Goal: Task Accomplishment & Management: Complete application form

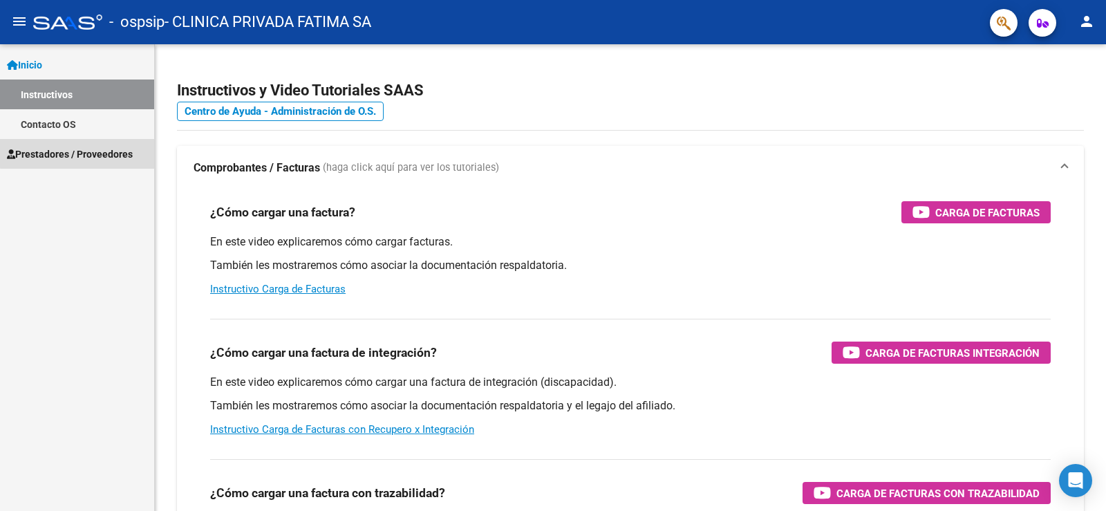
click at [79, 153] on span "Prestadores / Proveedores" at bounding box center [70, 153] width 126 height 15
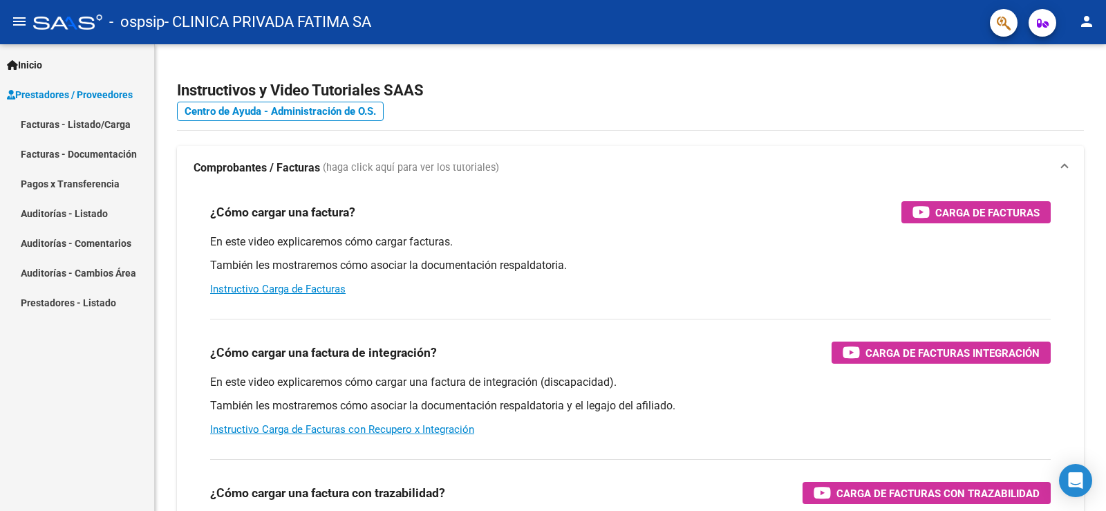
click at [96, 127] on link "Facturas - Listado/Carga" at bounding box center [77, 124] width 154 height 30
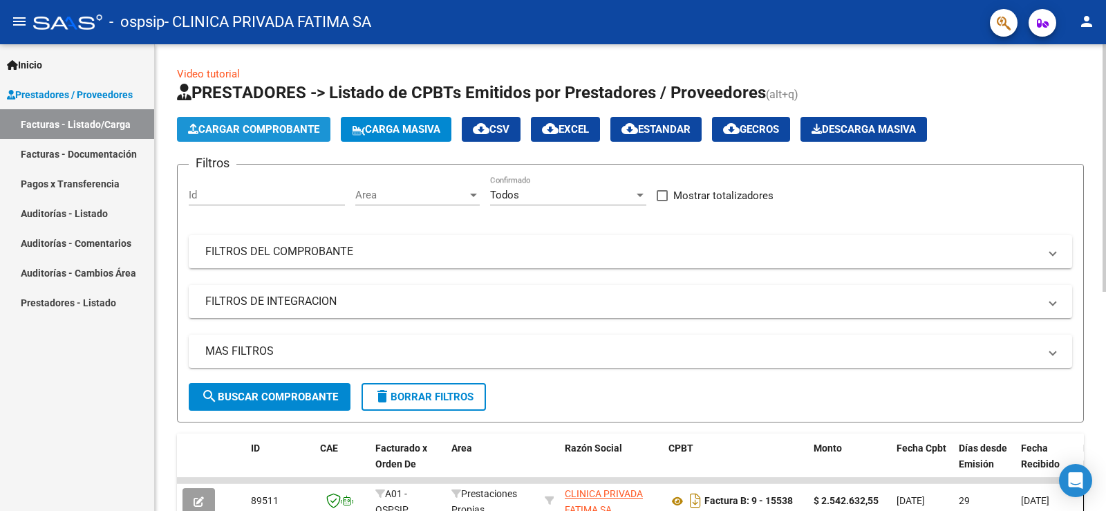
click at [278, 132] on span "Cargar Comprobante" at bounding box center [253, 129] width 131 height 12
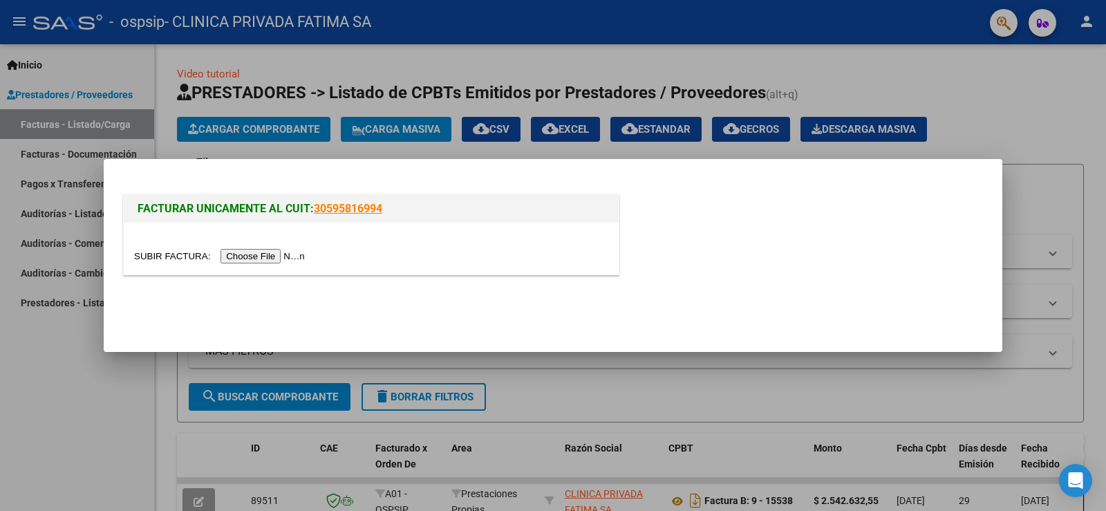
click at [292, 256] on input "file" at bounding box center [221, 256] width 175 height 15
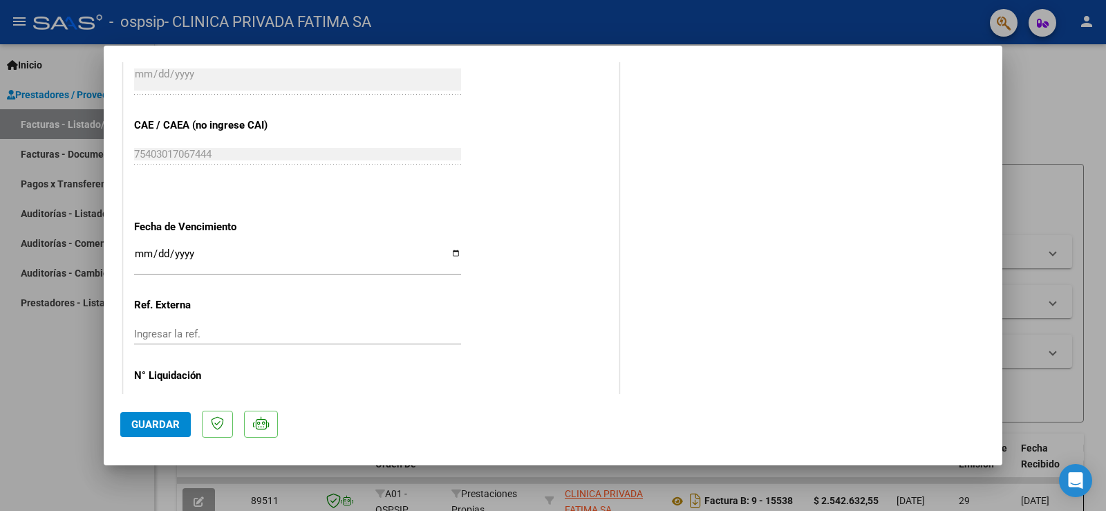
scroll to position [760, 0]
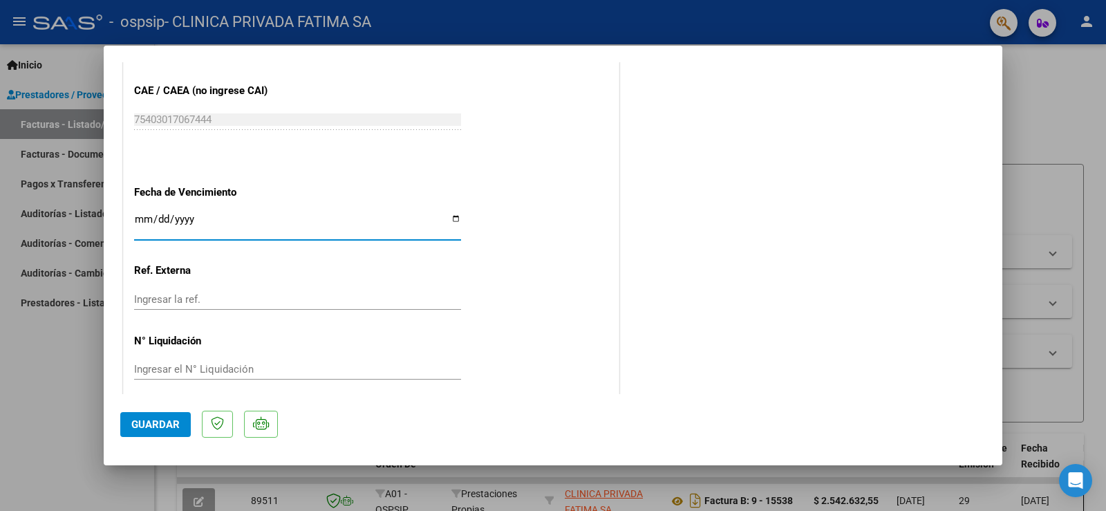
click at [344, 228] on input "Ingresar la fecha" at bounding box center [297, 225] width 327 height 22
click at [267, 293] on input "Ingresar la ref." at bounding box center [297, 299] width 327 height 12
click at [252, 216] on input "Ingresar la fecha" at bounding box center [297, 225] width 327 height 22
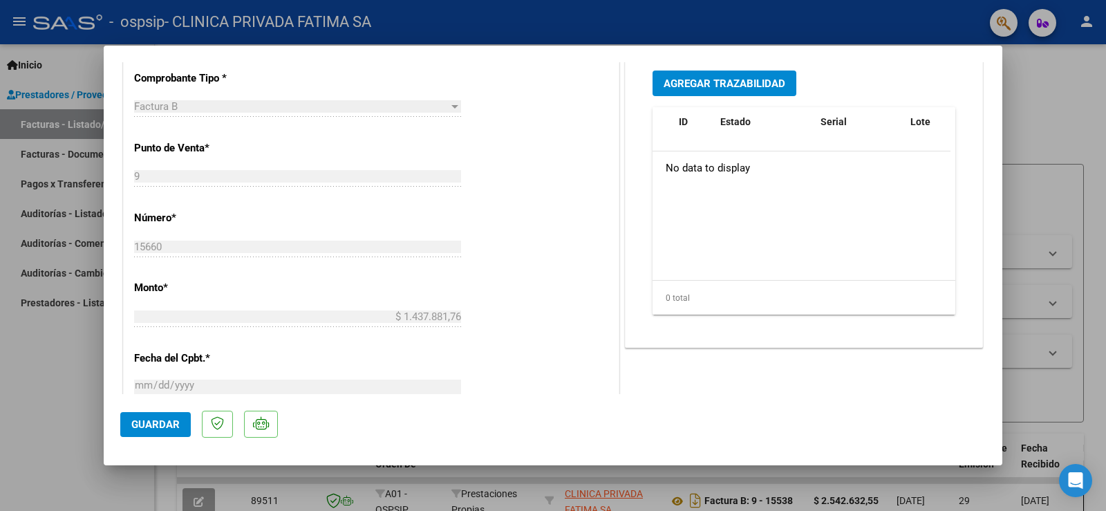
scroll to position [69, 0]
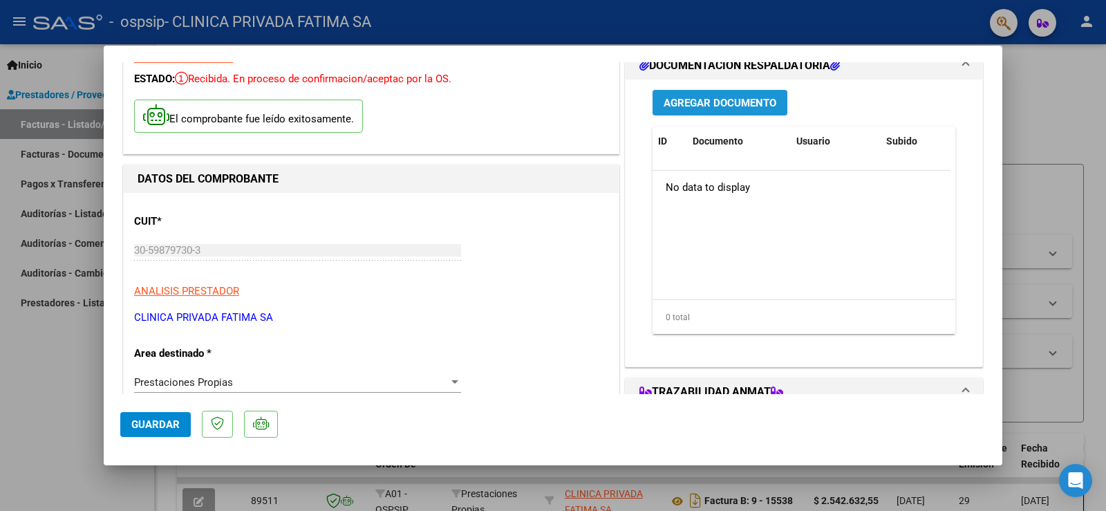
click at [726, 107] on span "Agregar Documento" at bounding box center [719, 103] width 113 height 12
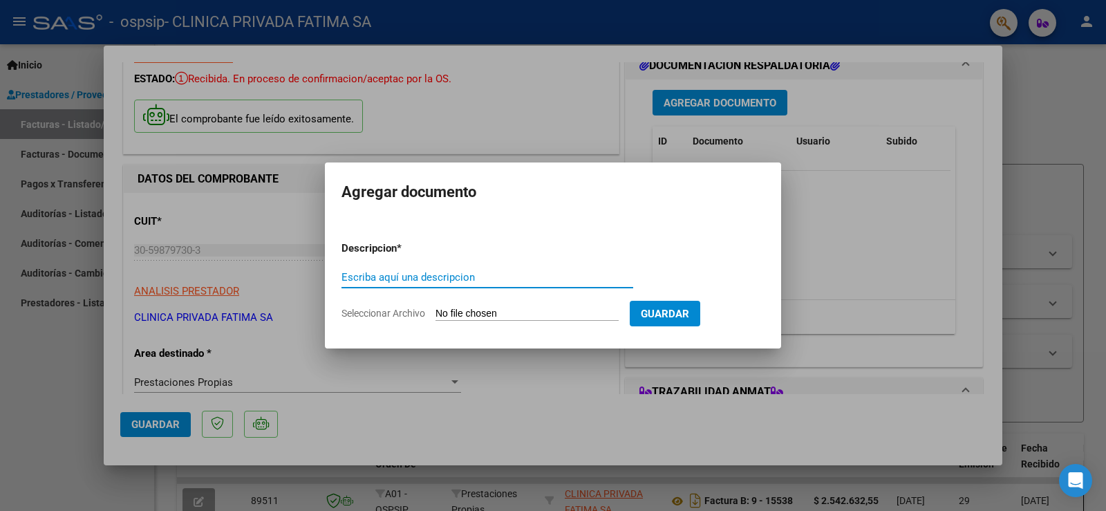
click at [468, 267] on div "Escriba aquí una descripcion" at bounding box center [487, 277] width 292 height 21
type input "AMBULATORIO"
click at [542, 313] on input "Seleccionar Archivo" at bounding box center [526, 314] width 183 height 13
type input "C:\fakepath\SEGURIDAD 09-25.pdf"
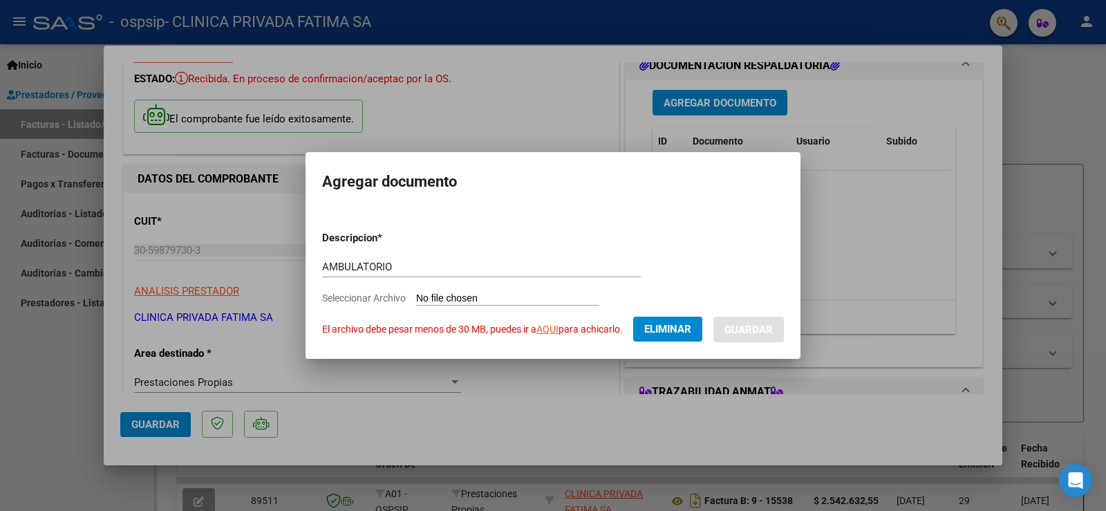
click at [403, 299] on app-file-uploader "Seleccionar Archivo El archivo debe pesar menos de 30 MB, puedes ir a AQUI para…" at bounding box center [517, 314] width 391 height 44
click at [490, 289] on div "AMBULATORIO Escriba aquí una descripcion" at bounding box center [481, 273] width 319 height 34
click at [555, 330] on link "AQUI" at bounding box center [547, 328] width 22 height 11
click at [550, 330] on link "AQUI" at bounding box center [547, 328] width 22 height 11
click at [674, 332] on span "Eliminar" at bounding box center [667, 329] width 47 height 12
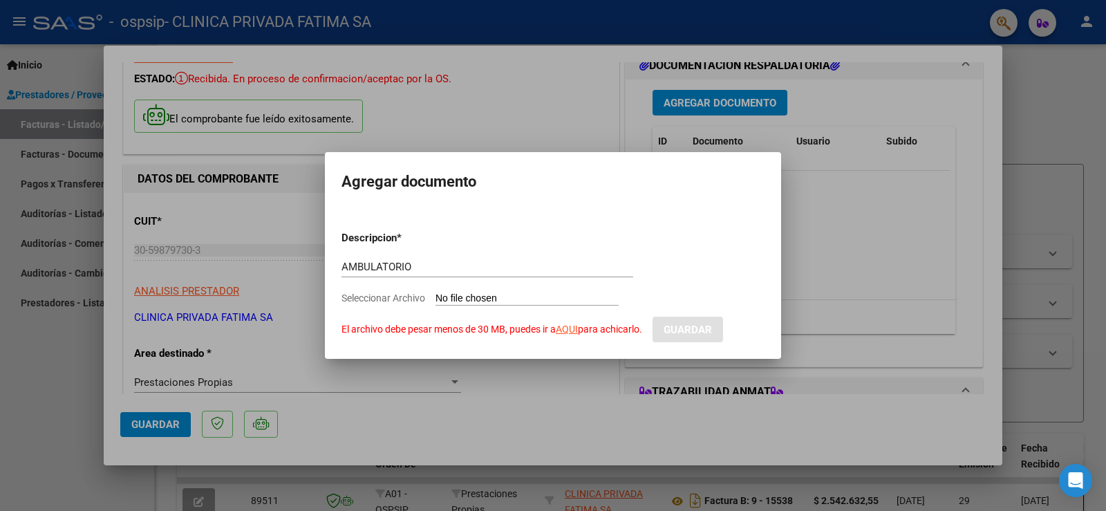
click at [567, 294] on input "Seleccionar Archivo El archivo debe pesar menos de 30 MB, puedes ir a AQUI para…" at bounding box center [526, 298] width 183 height 13
type input "C:\fakepath\SEGURIDAD 09-25.pdf"
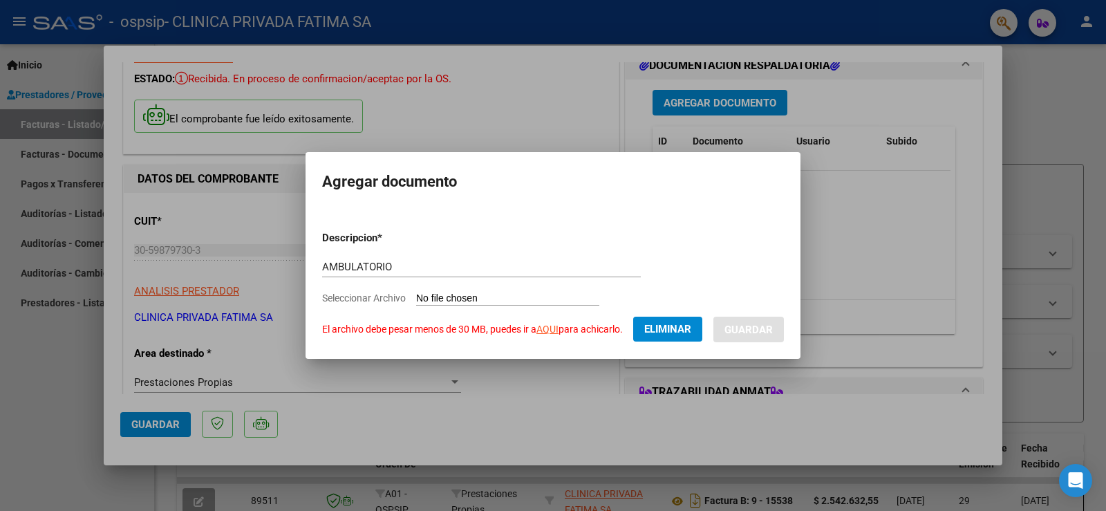
click at [551, 330] on link "AQUI" at bounding box center [547, 328] width 22 height 11
click at [688, 323] on span "Eliminar" at bounding box center [667, 329] width 47 height 12
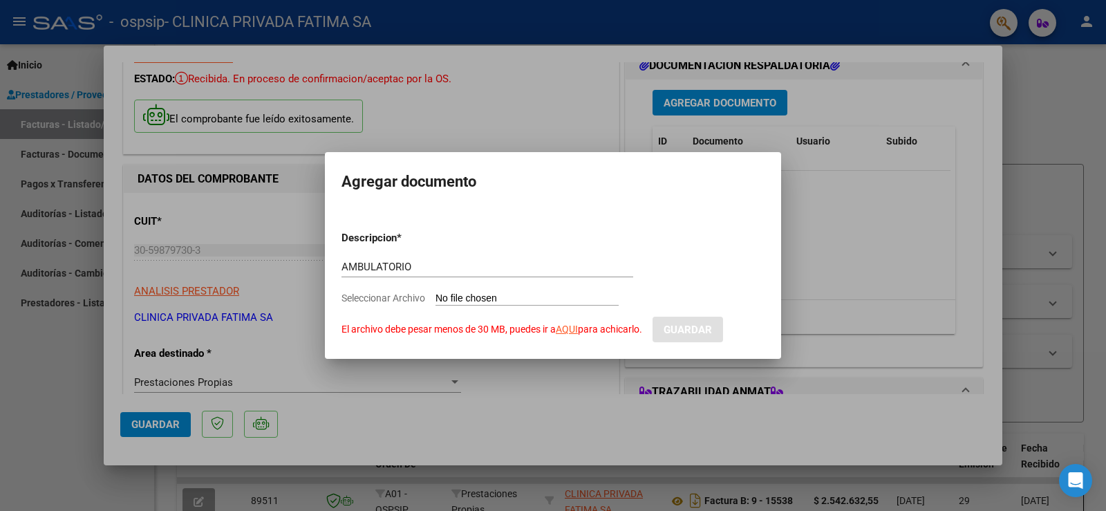
click at [569, 292] on input "Seleccionar Archivo El archivo debe pesar menos de 30 MB, puedes ir a AQUI para…" at bounding box center [526, 298] width 183 height 13
type input "C:\fakepath\ilovepdf_split-range.zip"
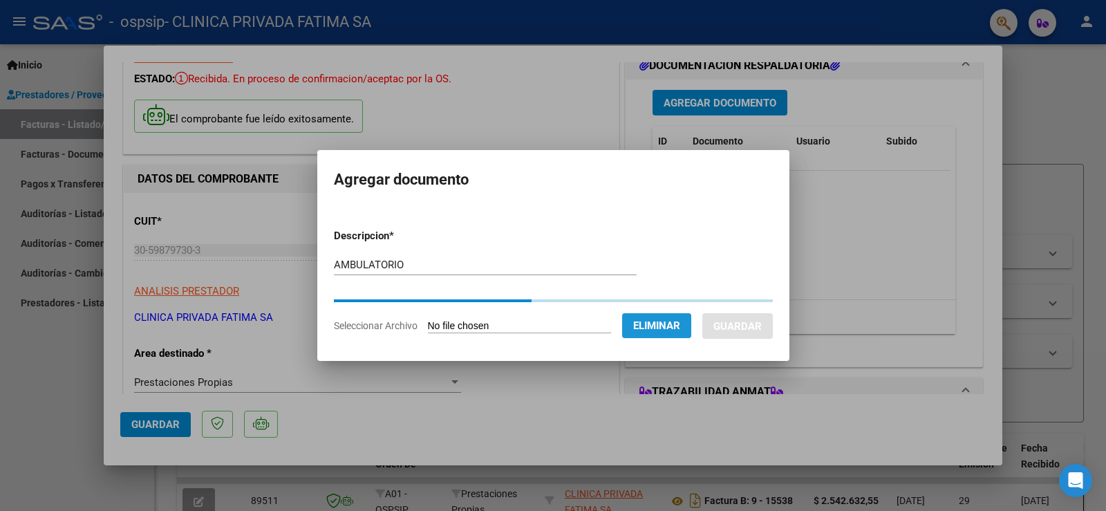
click at [662, 326] on span "Eliminar" at bounding box center [656, 325] width 47 height 12
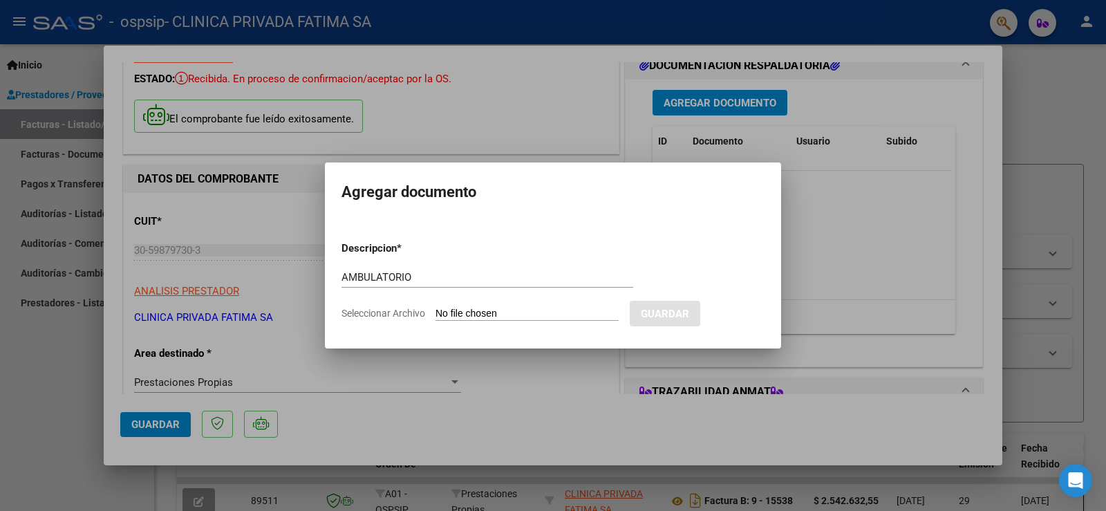
click at [835, 255] on div at bounding box center [553, 255] width 1106 height 511
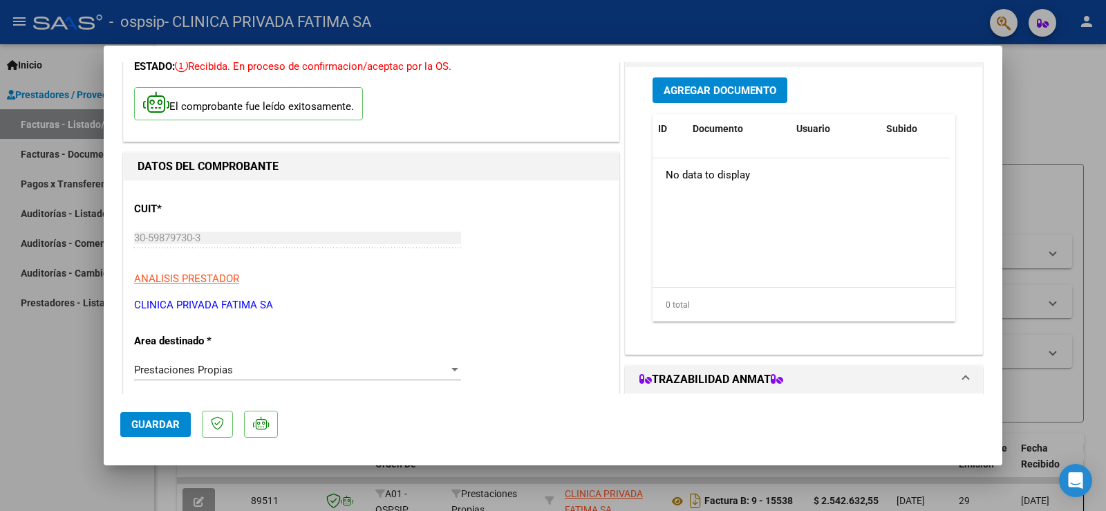
scroll to position [0, 0]
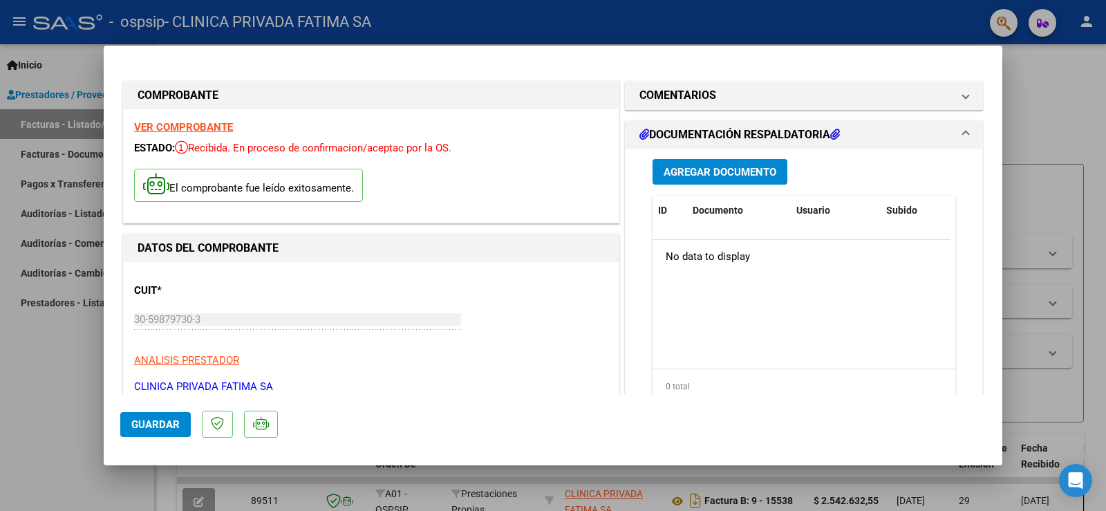
click at [202, 131] on strong "VER COMPROBANTE" at bounding box center [183, 127] width 99 height 12
click at [1032, 176] on div at bounding box center [553, 255] width 1106 height 511
type input "$ 0,00"
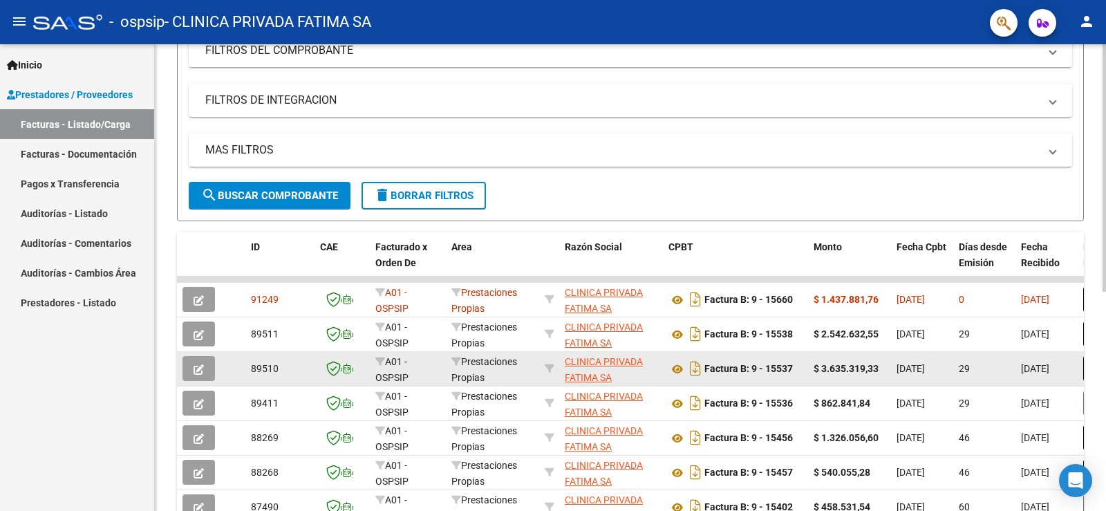
scroll to position [207, 0]
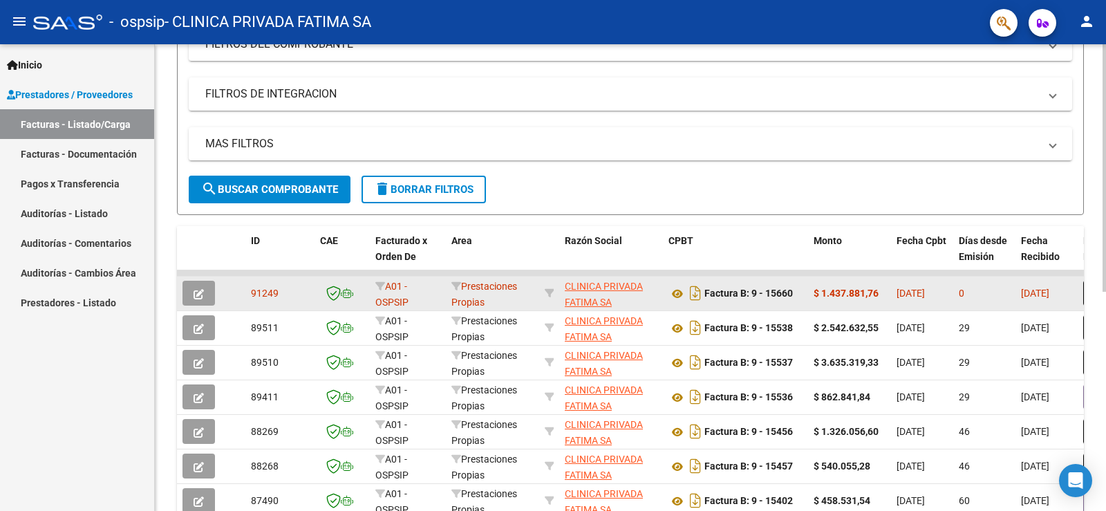
click at [198, 292] on icon "button" at bounding box center [198, 294] width 10 height 10
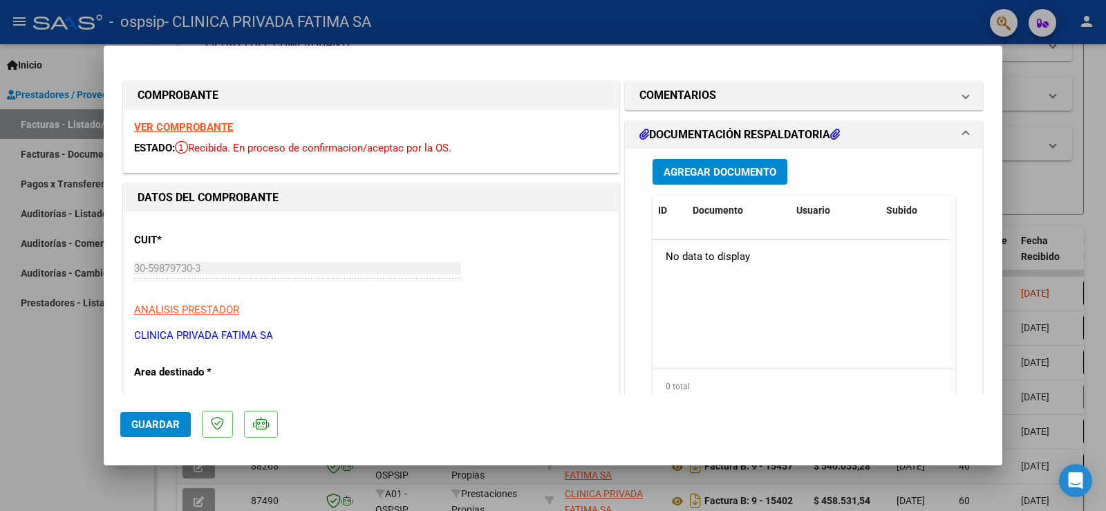
click at [833, 134] on icon at bounding box center [835, 134] width 10 height 11
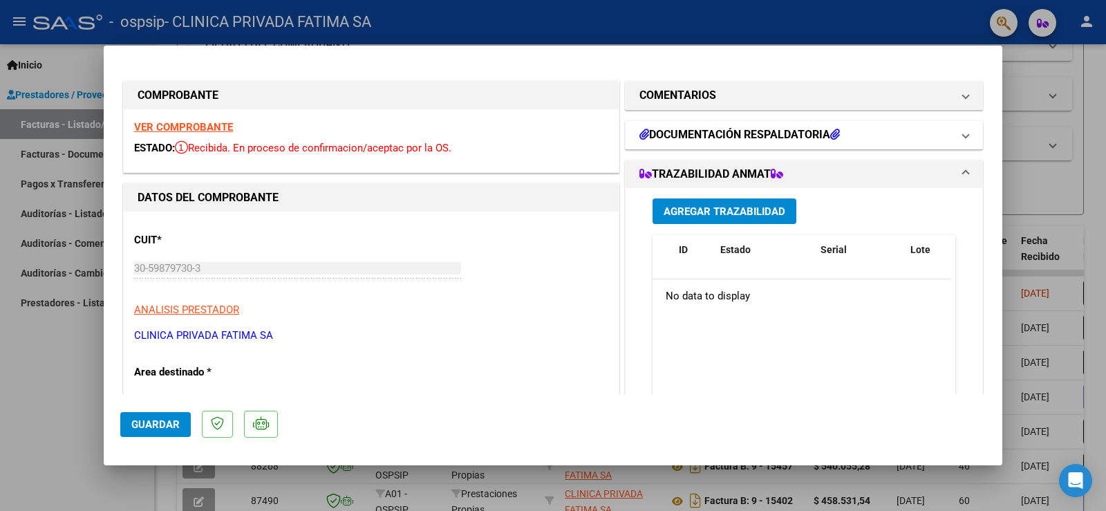
click at [963, 132] on span at bounding box center [966, 134] width 6 height 17
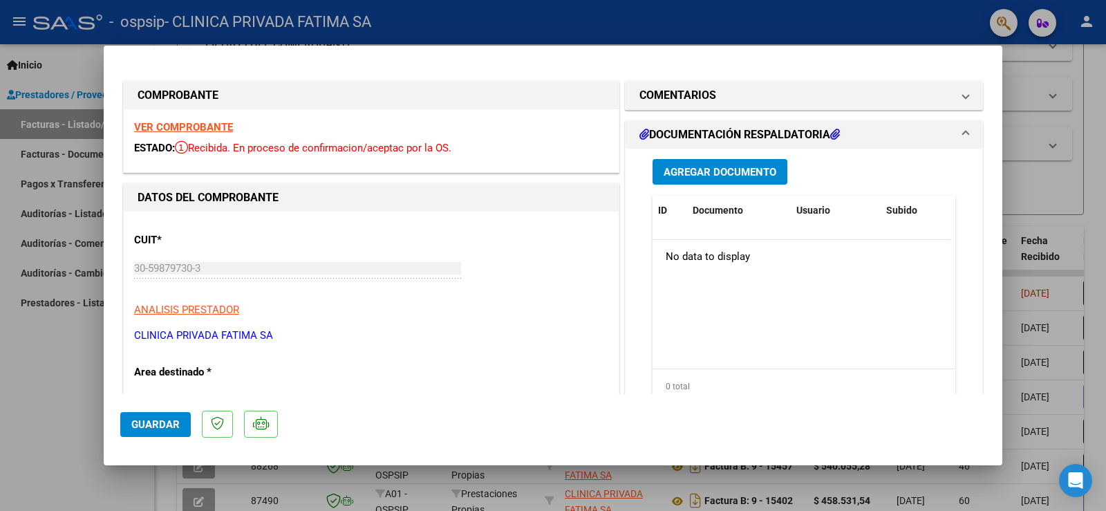
click at [708, 178] on span "Agregar Documento" at bounding box center [719, 172] width 113 height 12
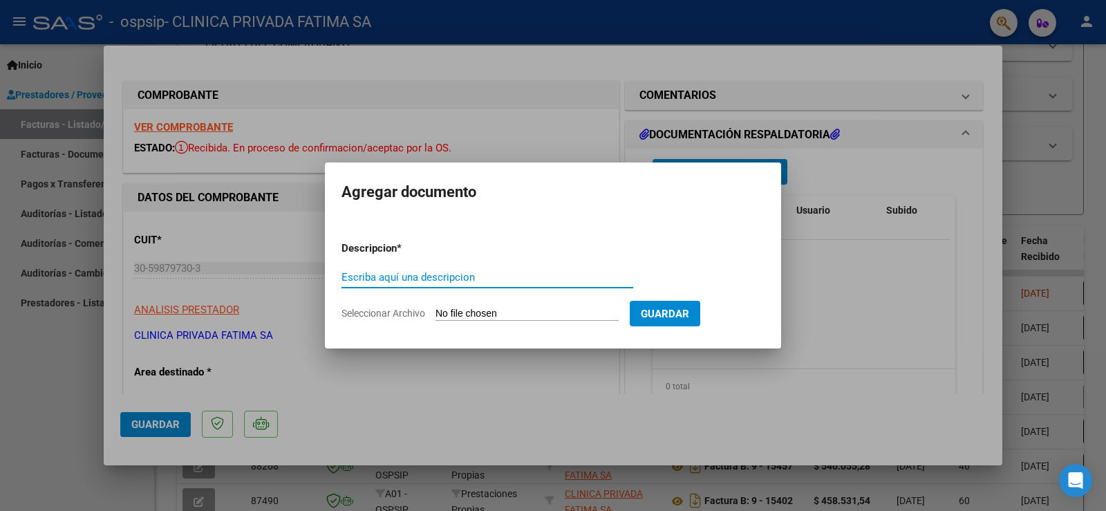
click at [488, 276] on input "Escriba aquí una descripcion" at bounding box center [487, 277] width 292 height 12
click at [598, 314] on input "Seleccionar Archivo" at bounding box center [526, 314] width 183 height 13
type input "C:\fakepath\SEGURIDAD 09-25.pdf"
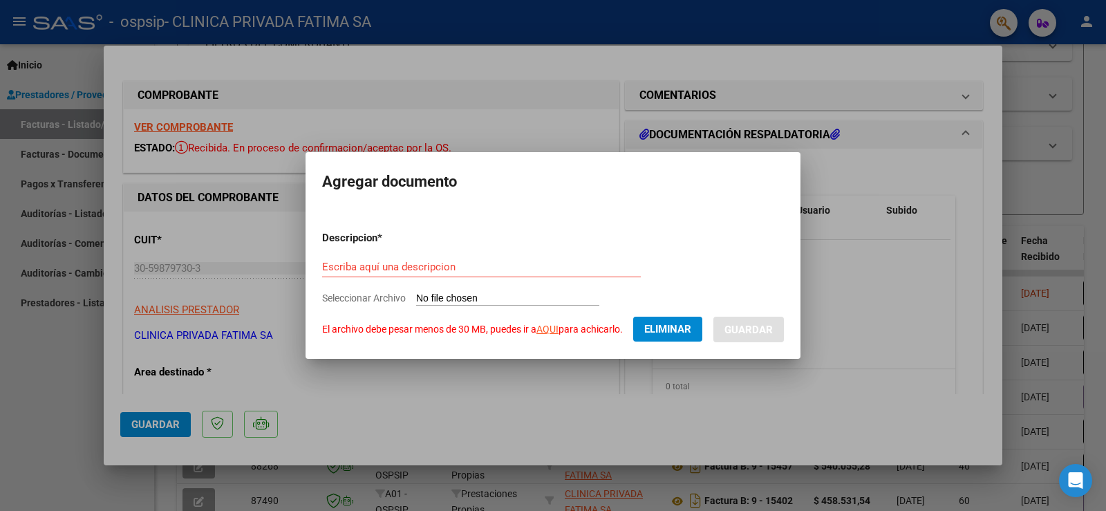
click at [686, 325] on span "Eliminar" at bounding box center [667, 329] width 47 height 12
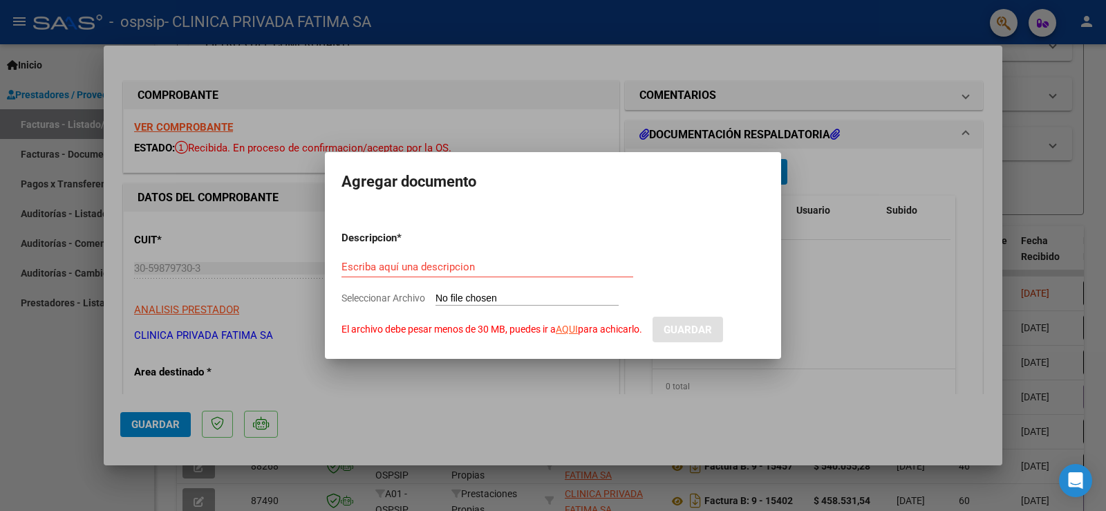
click at [471, 367] on div at bounding box center [553, 255] width 1106 height 511
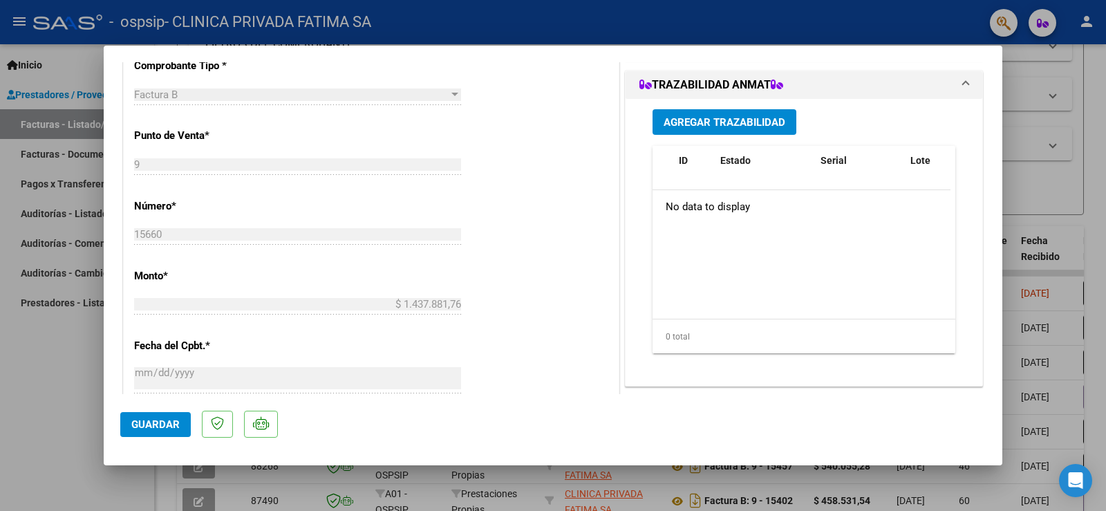
scroll to position [0, 0]
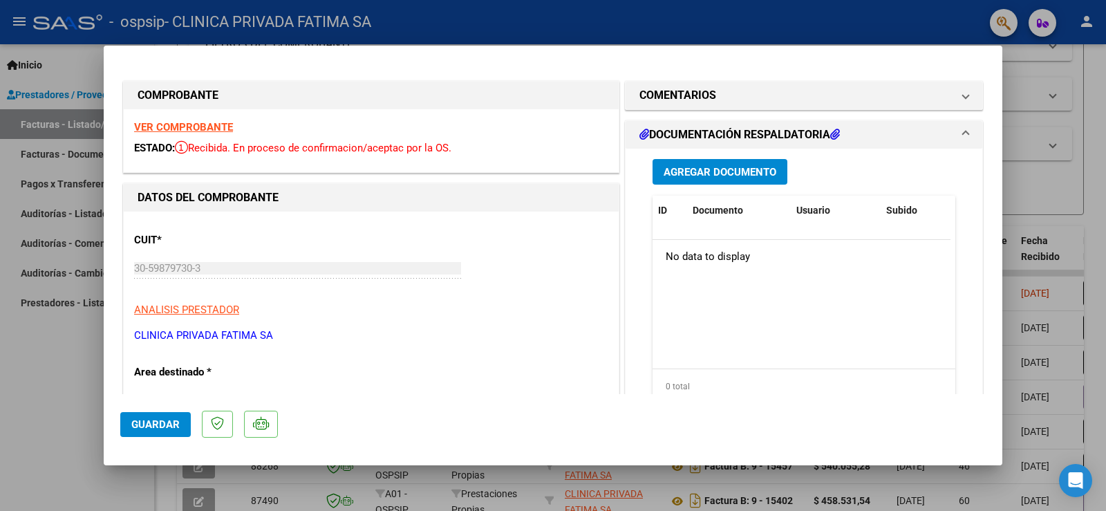
click at [1075, 82] on div at bounding box center [553, 255] width 1106 height 511
type input "$ 0,00"
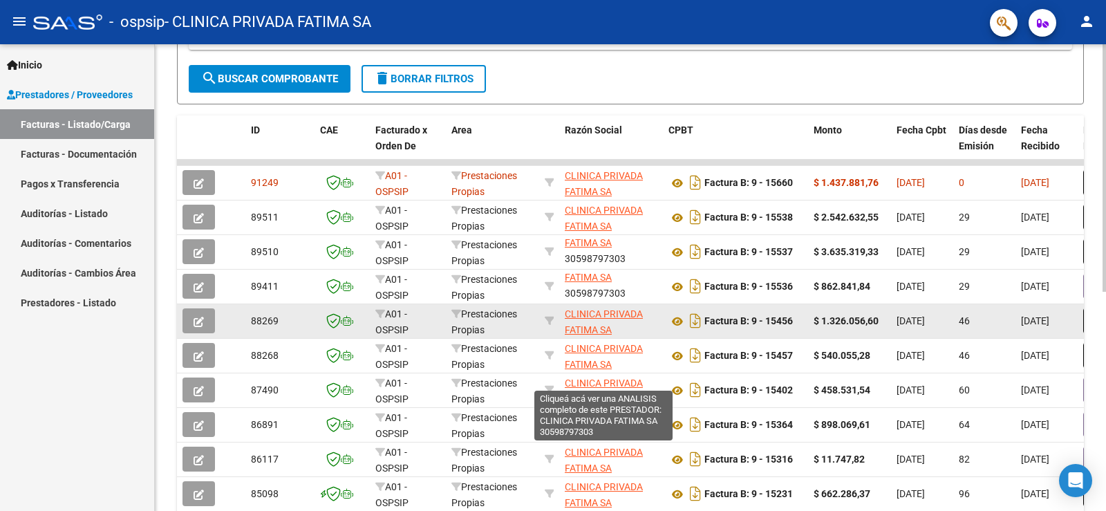
scroll to position [346, 0]
